Goal: Information Seeking & Learning: Check status

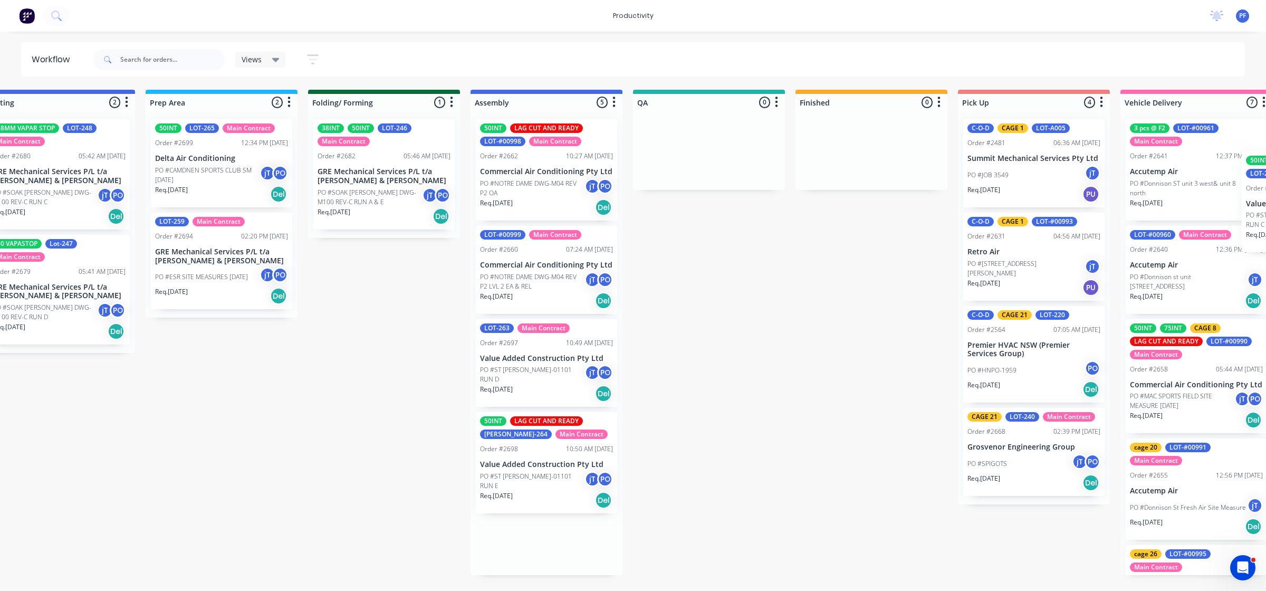
scroll to position [0, 395]
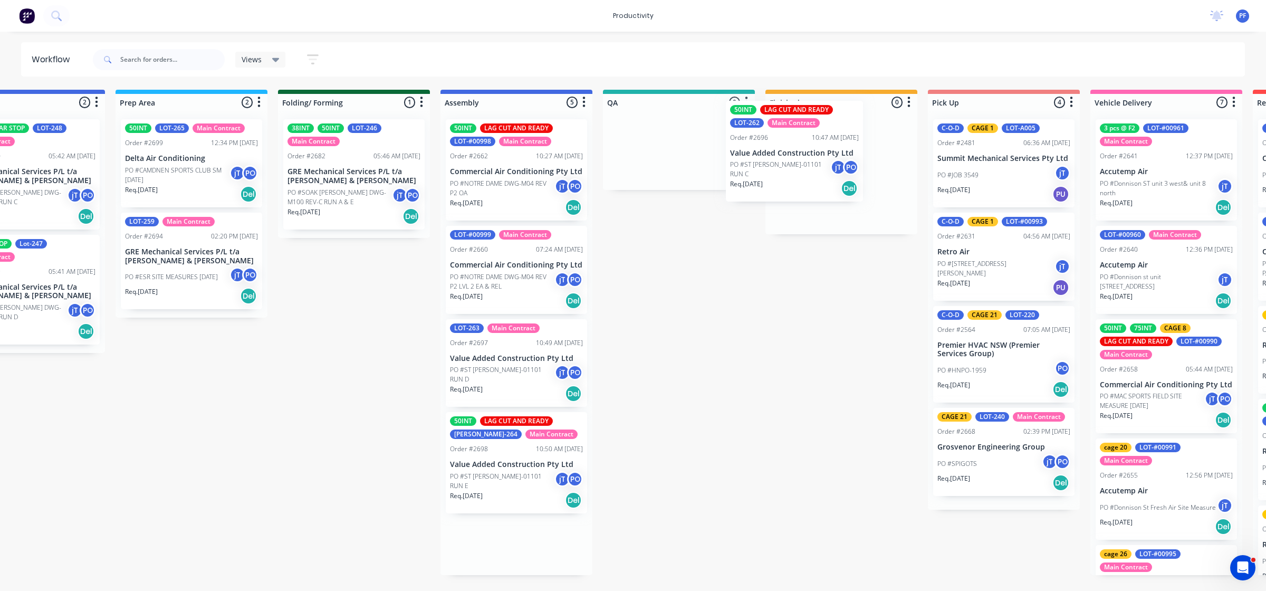
drag, startPoint x: 909, startPoint y: 465, endPoint x: 818, endPoint y: 143, distance: 333.9
click at [815, 143] on div "Submitted 32 Order #240 06:57 AM [DATE] Retro Air PO #Freshwater Apts PO Req. […" at bounding box center [630, 332] width 2065 height 485
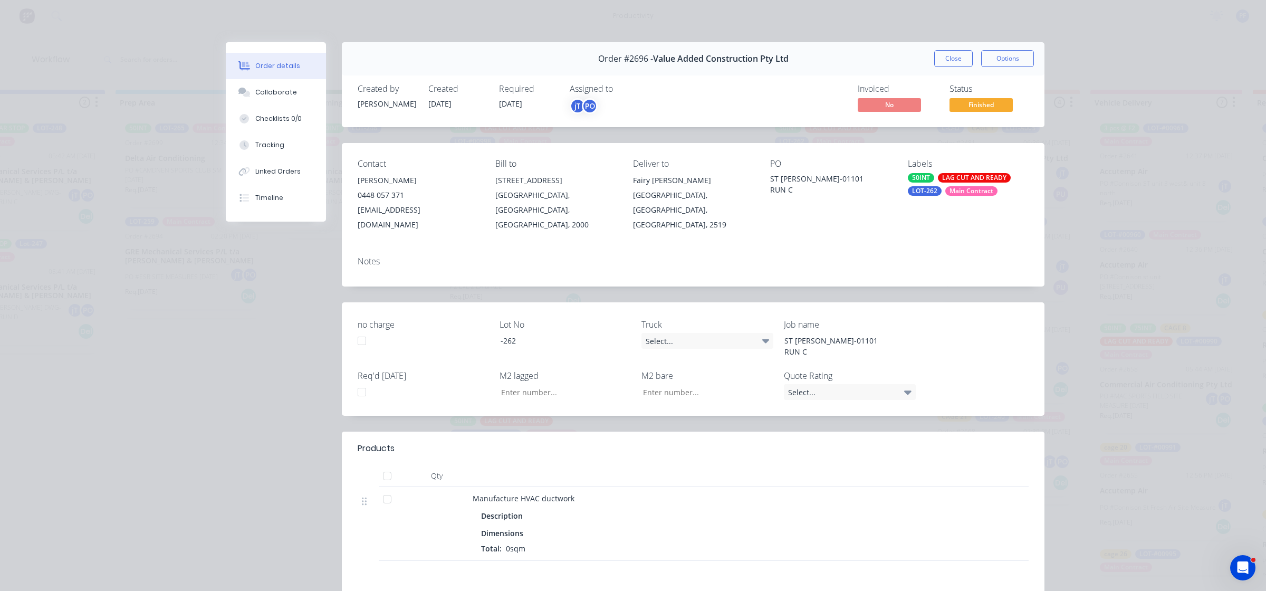
click at [918, 190] on div "LOT-262" at bounding box center [925, 190] width 34 height 9
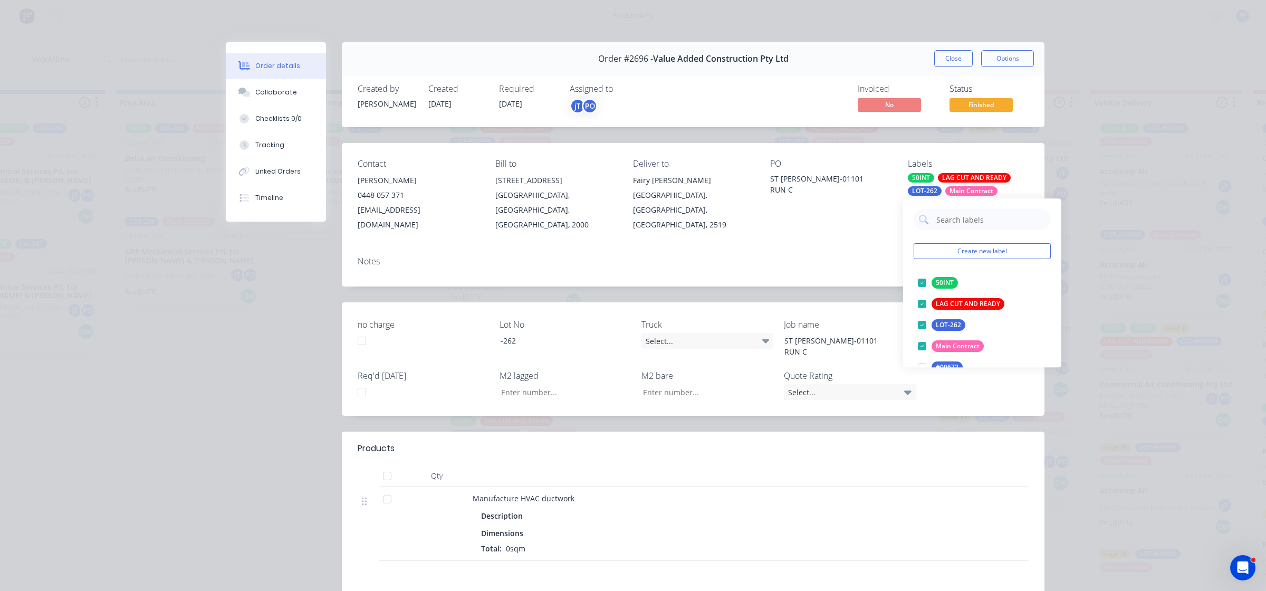
drag, startPoint x: 918, startPoint y: 190, endPoint x: 871, endPoint y: 212, distance: 51.7
click at [812, 220] on div "Contact [PERSON_NAME] 0448 057 371 [EMAIL_ADDRESS][DOMAIN_NAME] Bill to [STREET…" at bounding box center [693, 195] width 703 height 105
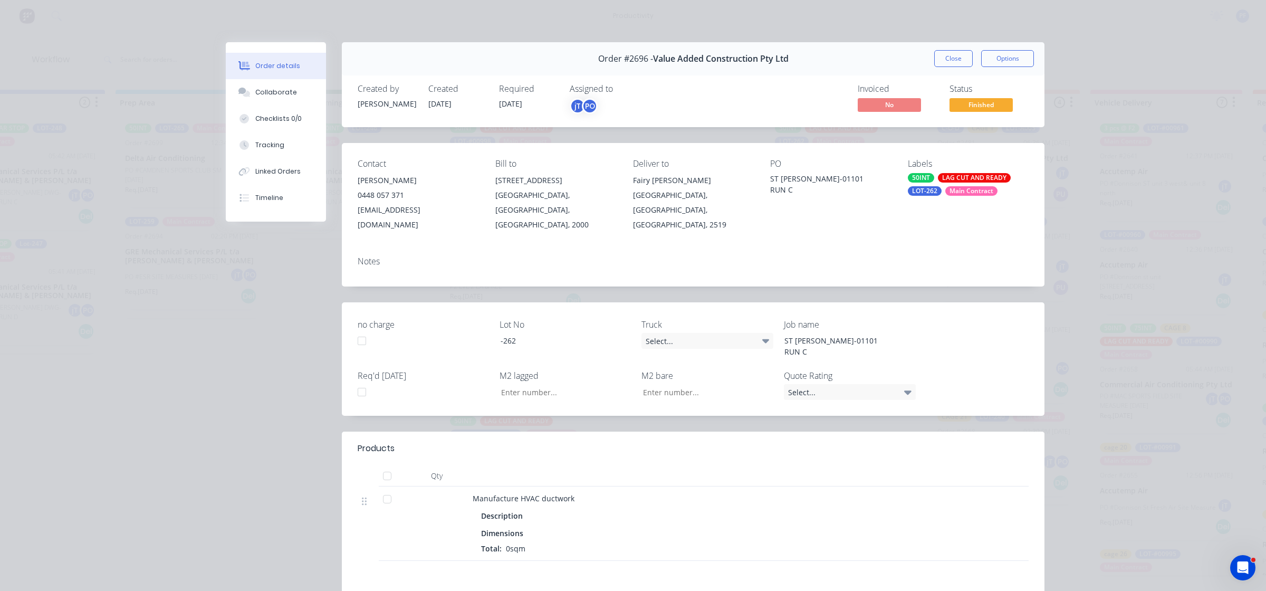
click at [921, 191] on div "LOT-262" at bounding box center [925, 190] width 34 height 9
click at [943, 225] on input "cafge 31" at bounding box center [990, 219] width 110 height 21
click at [945, 223] on input "cafge 31" at bounding box center [990, 219] width 110 height 21
type input "cage 31"
click at [922, 284] on div at bounding box center [921, 282] width 21 height 21
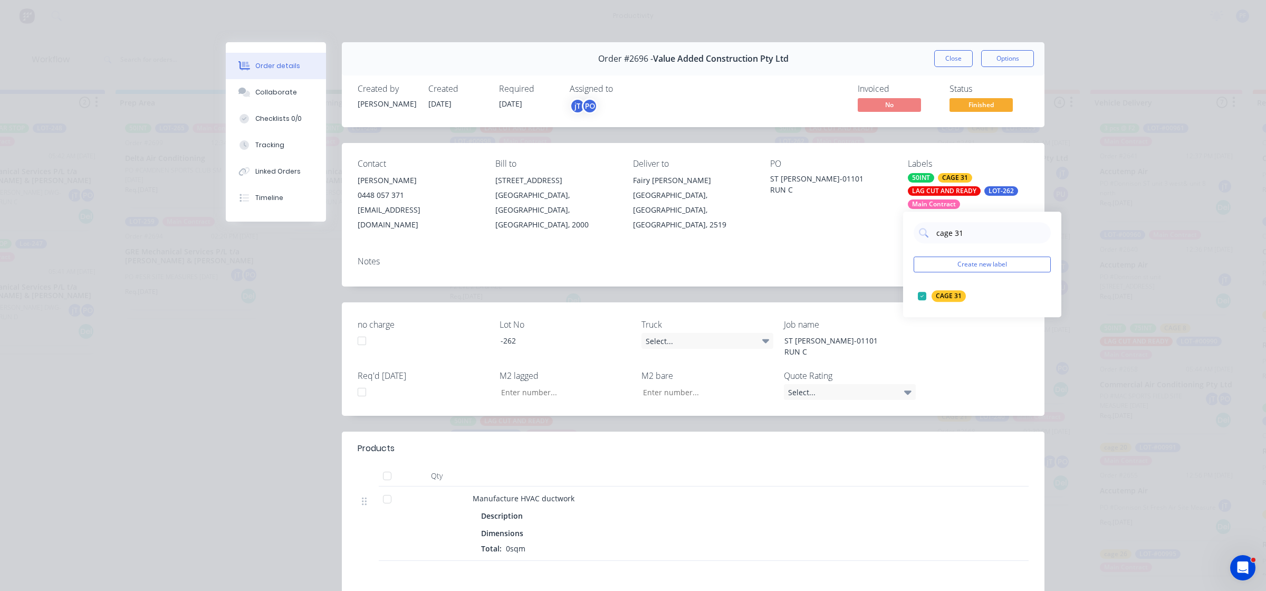
click at [832, 252] on div "Notes" at bounding box center [693, 267] width 703 height 39
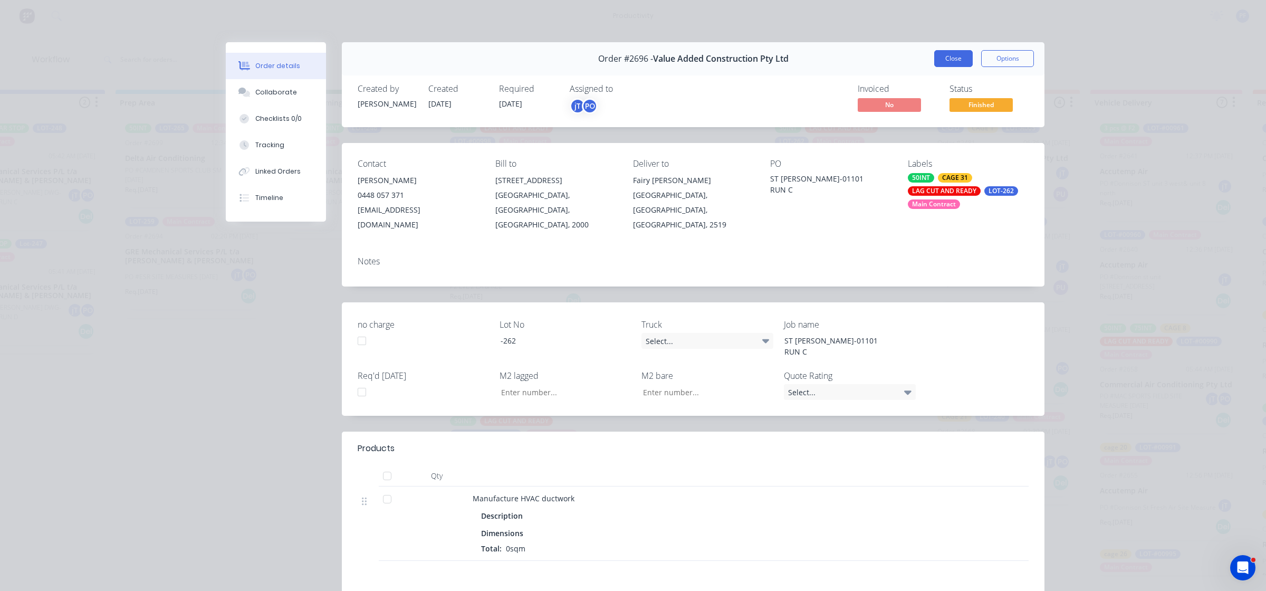
click at [943, 57] on button "Close" at bounding box center [953, 58] width 39 height 17
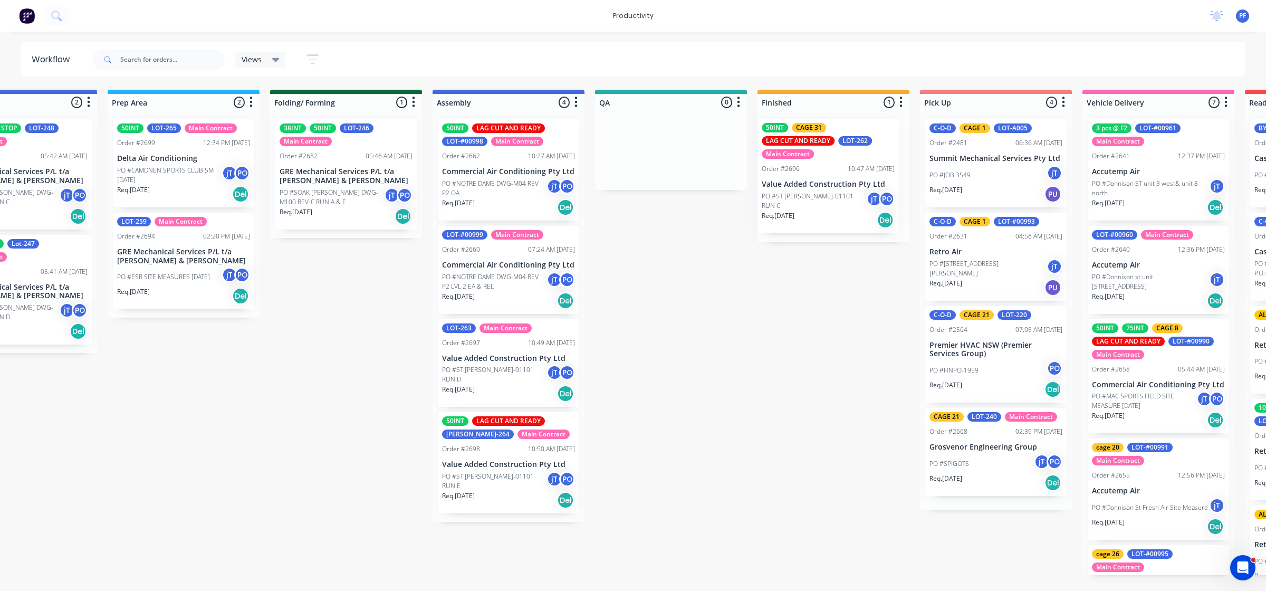
scroll to position [0, 407]
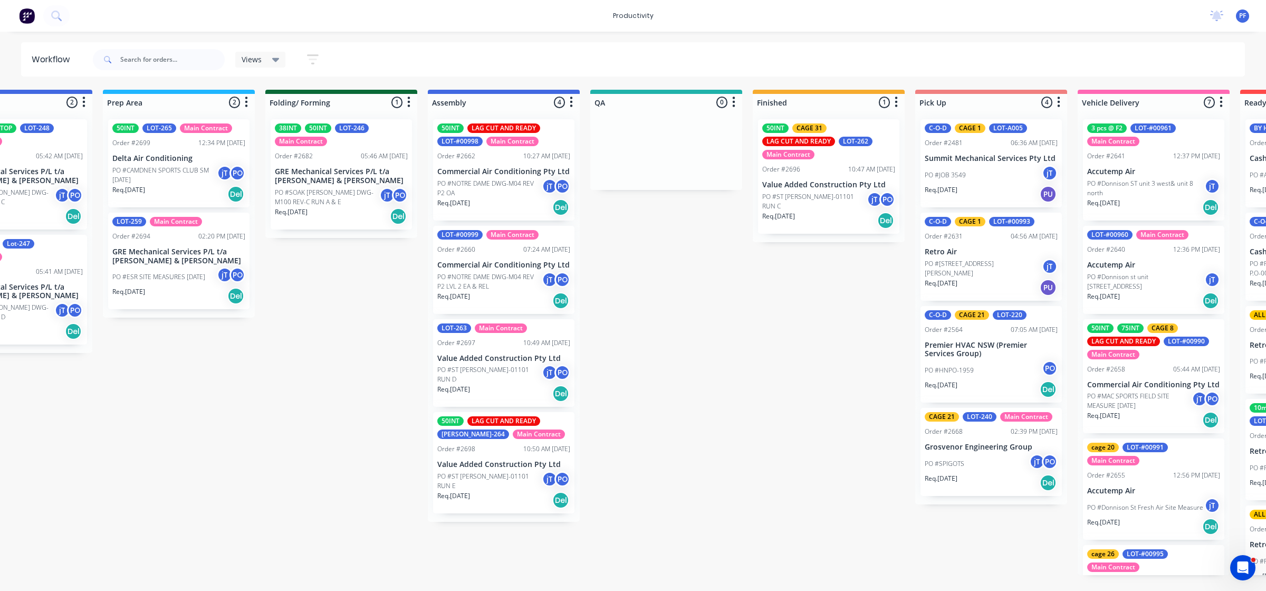
drag, startPoint x: 1030, startPoint y: 235, endPoint x: 720, endPoint y: 410, distance: 356.4
click at [703, 417] on div "Submitted 32 Order #240 06:57 AM [DATE] Retro Air PO #Freshwater Apts PO Req. […" at bounding box center [617, 332] width 2065 height 485
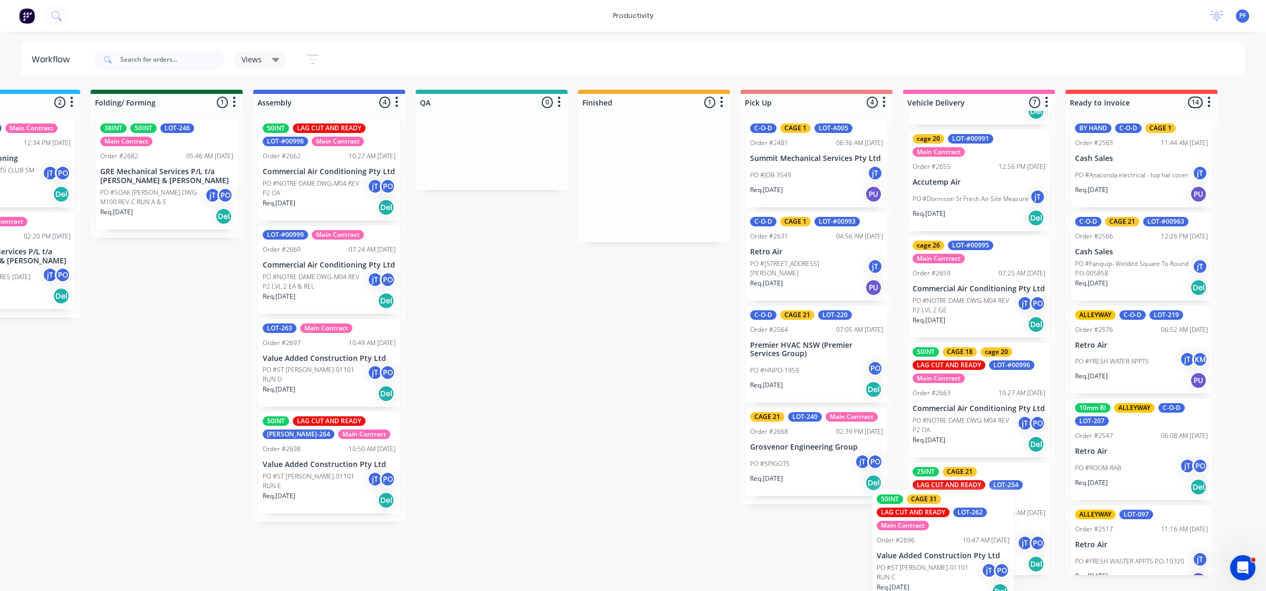
scroll to position [428, 0]
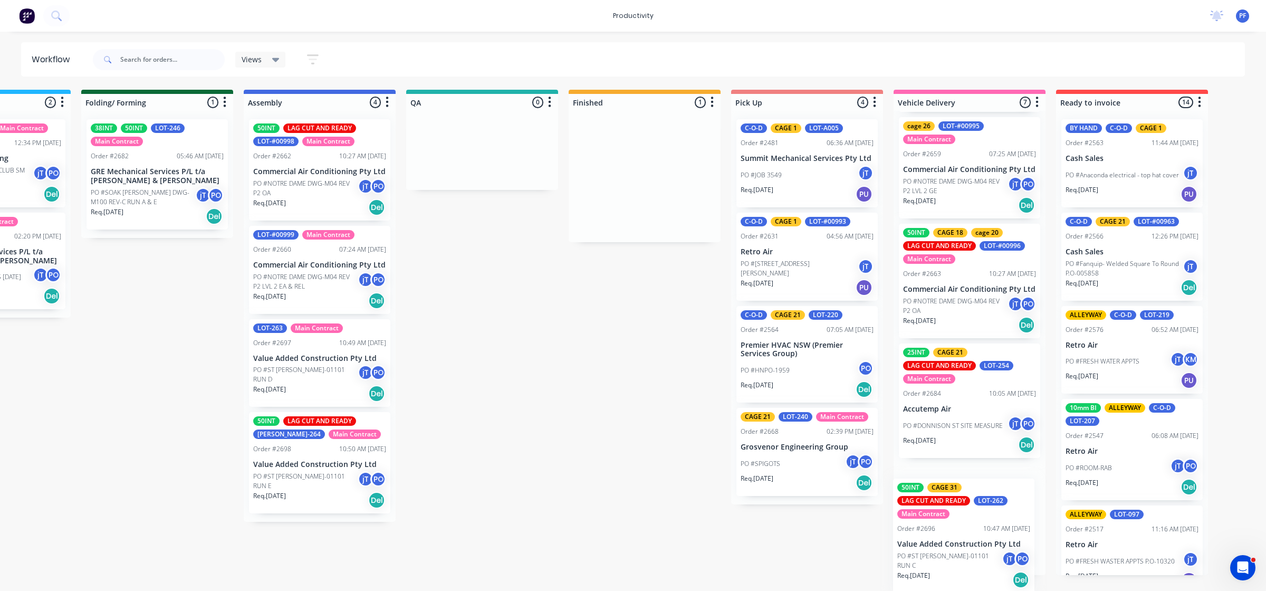
drag, startPoint x: 850, startPoint y: 191, endPoint x: 960, endPoint y: 546, distance: 372.1
click at [959, 547] on div "Submitted 32 Order #240 06:57 AM [DATE] Retro Air PO #Freshwater Apts PO Req. […" at bounding box center [433, 332] width 2065 height 485
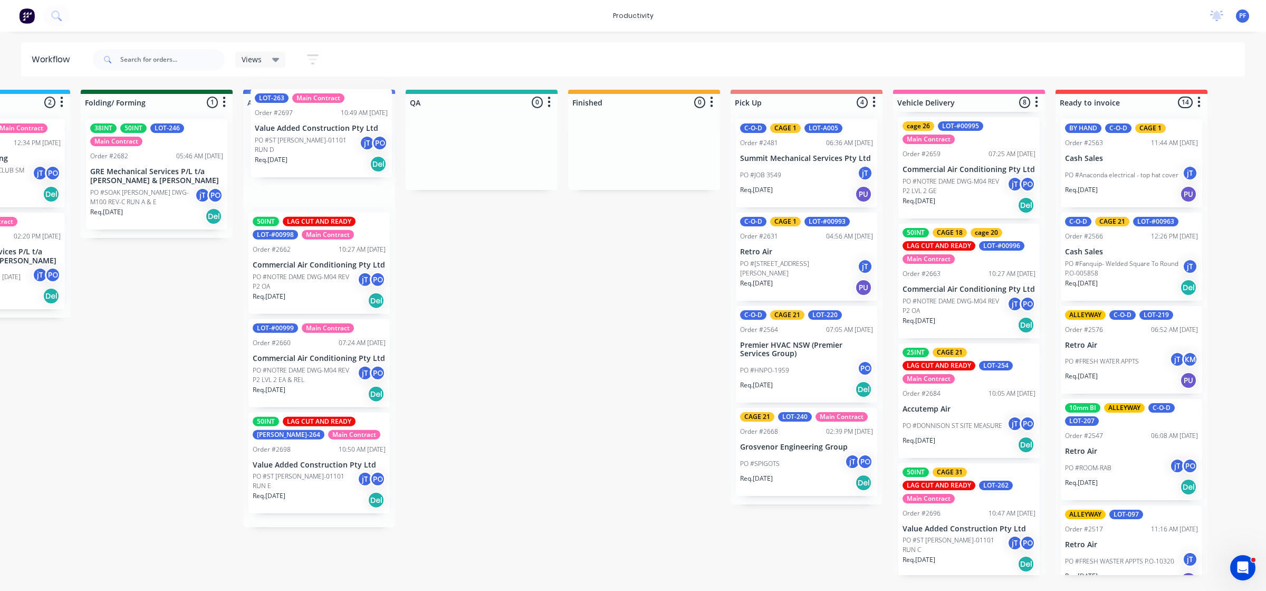
drag, startPoint x: 320, startPoint y: 376, endPoint x: 326, endPoint y: 139, distance: 237.4
click at [326, 139] on div "50INT LAG CUT AND READY LOT-#00998 Main Contract Order #2662 10:27 AM [DATE] Co…" at bounding box center [319, 319] width 152 height 416
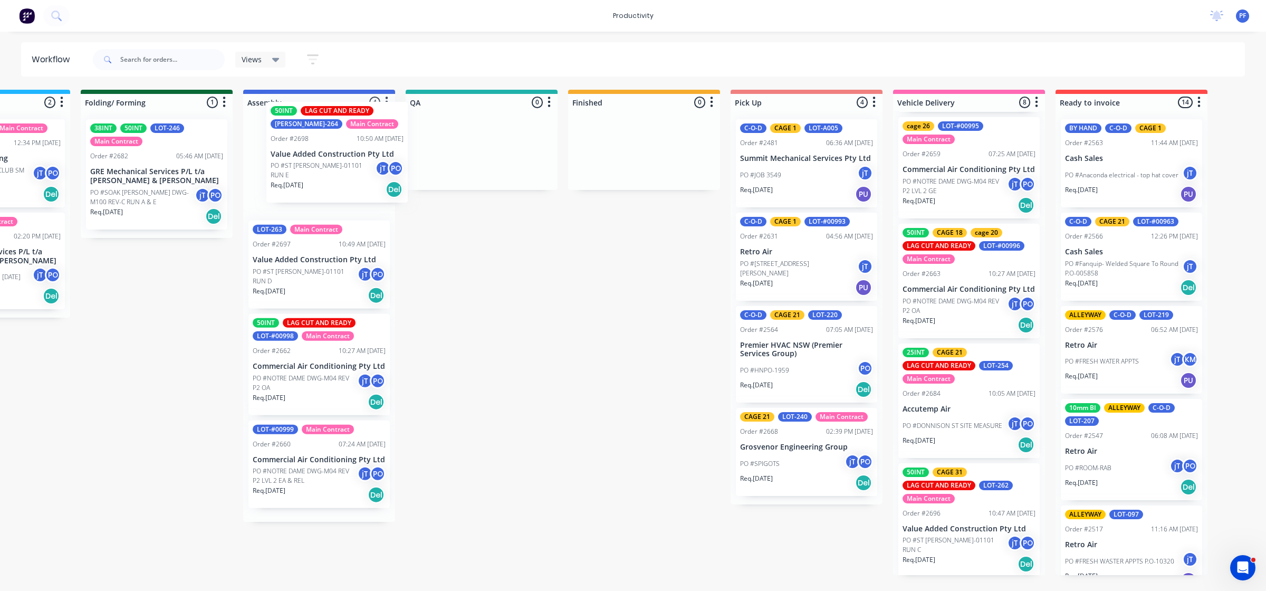
drag, startPoint x: 323, startPoint y: 462, endPoint x: 341, endPoint y: 142, distance: 320.2
click at [341, 142] on div "LOT-263 Main Contract Order #2697 10:49 AM [DATE] Value Added Construction Pty …" at bounding box center [319, 316] width 152 height 411
